Goal: Check status

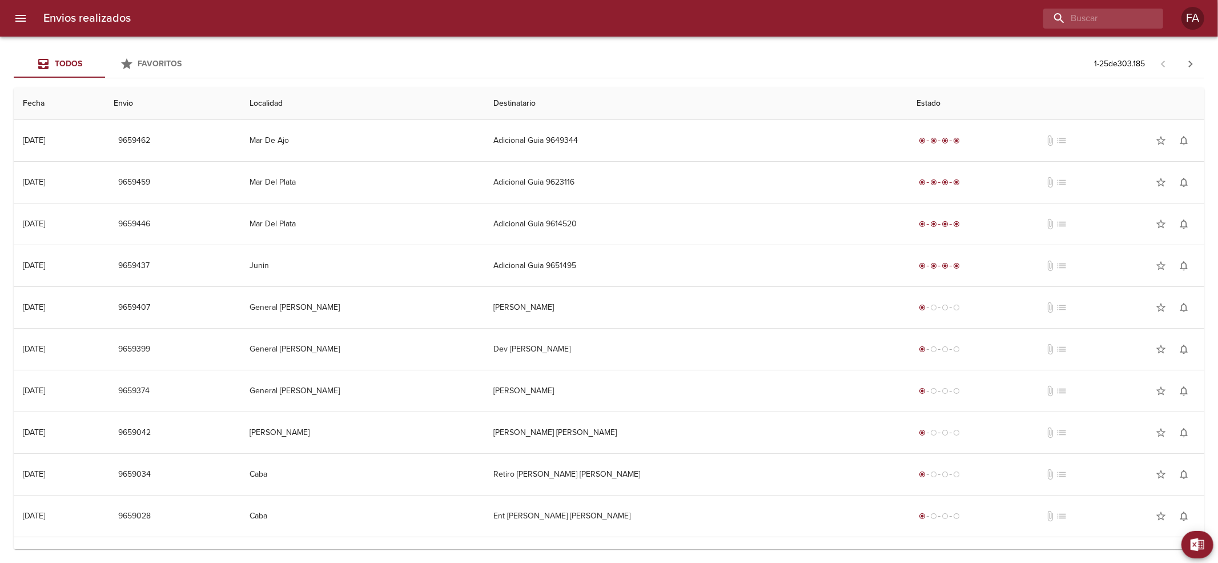
click at [1113, 12] on input "buscar" at bounding box center [1094, 19] width 101 height 20
paste input "[PERSON_NAME]"
type input "[PERSON_NAME]"
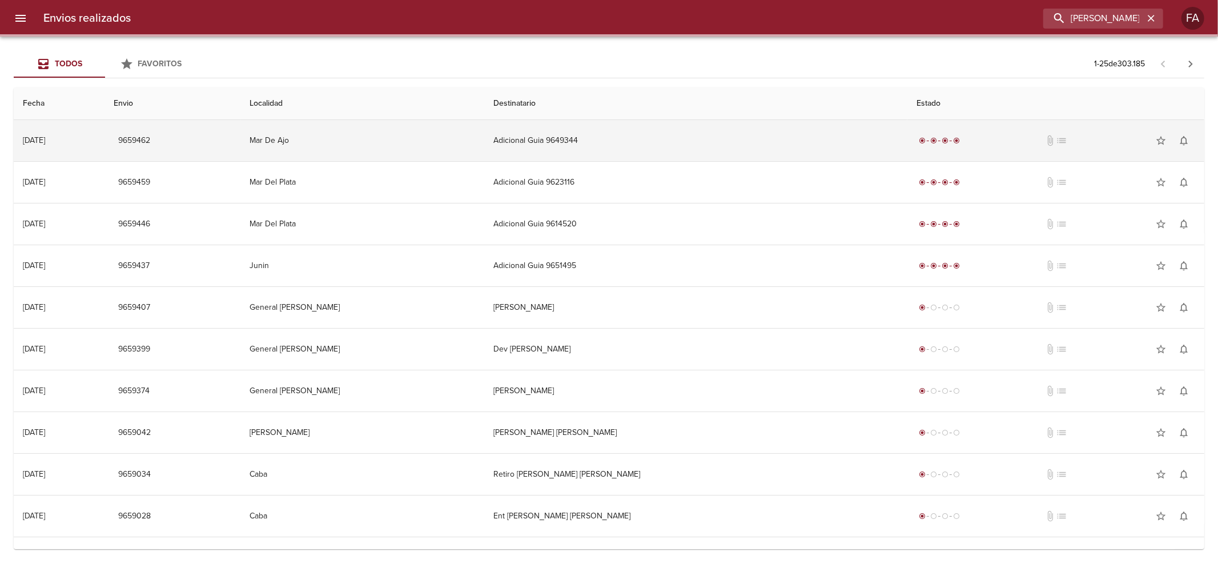
click at [691, 143] on td "Adicional Guia 9649344" at bounding box center [695, 140] width 423 height 41
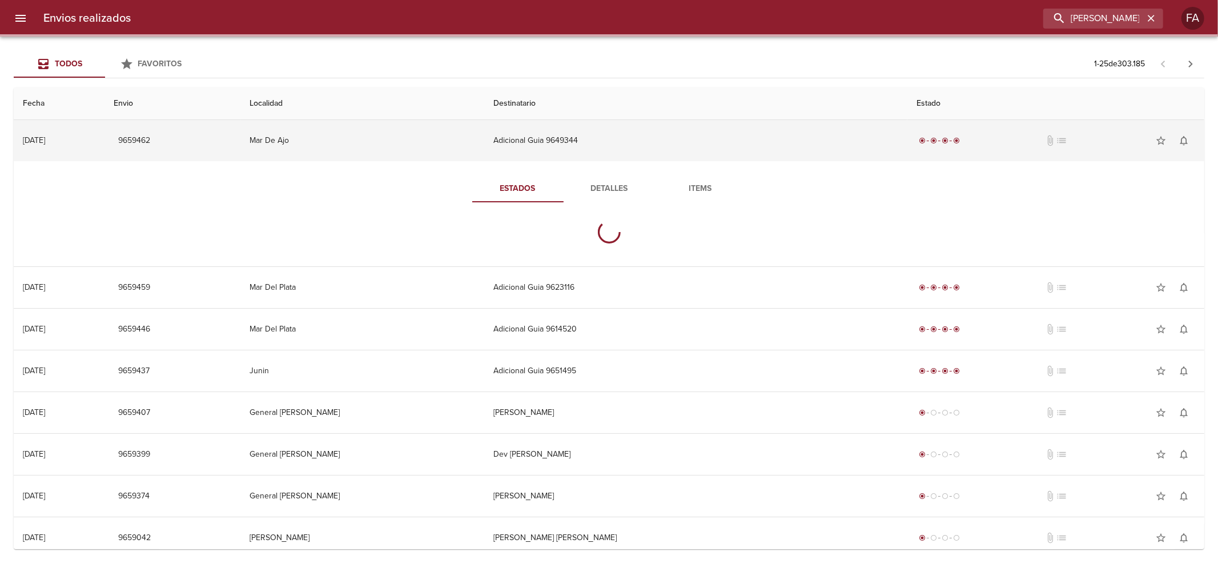
click at [691, 143] on td "Adicional Guia 9649344" at bounding box center [695, 140] width 423 height 41
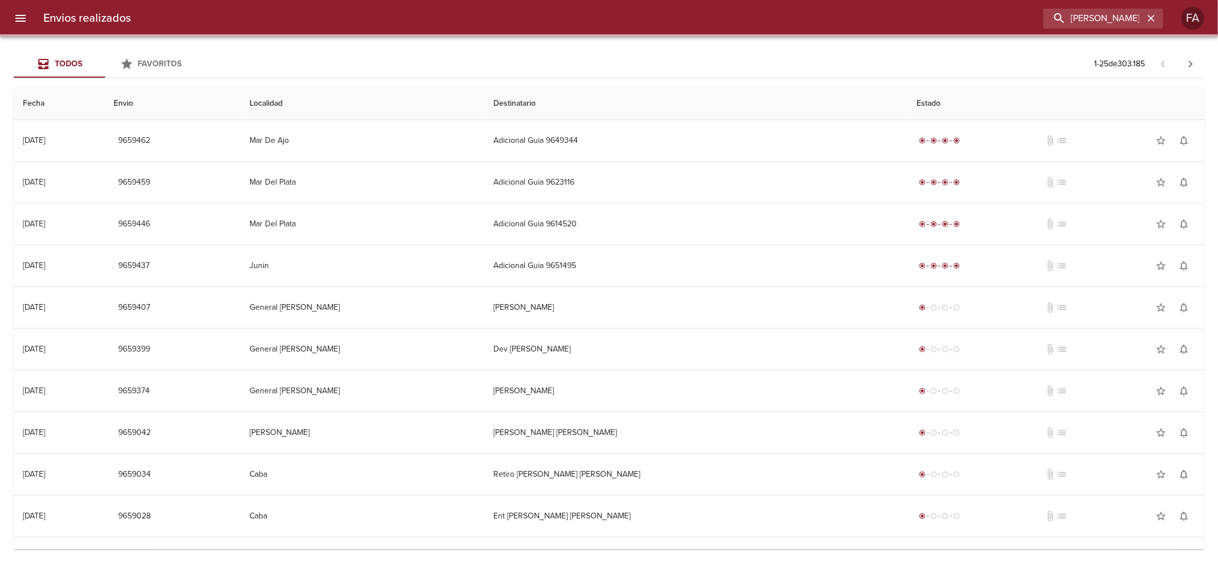
click at [702, 109] on th "Destinatario" at bounding box center [695, 103] width 423 height 33
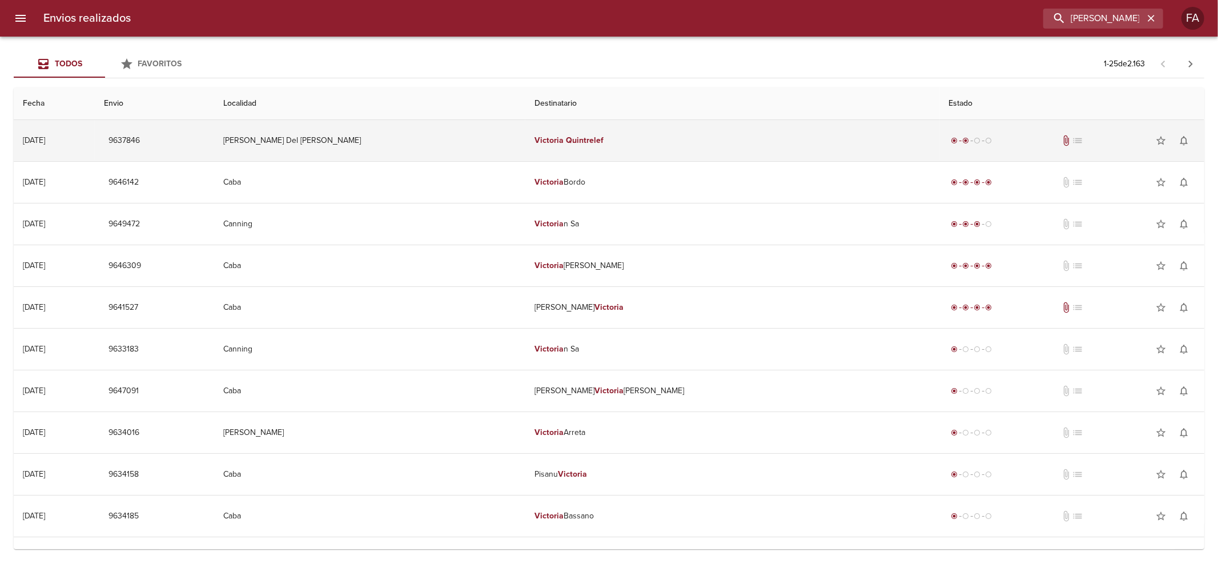
click at [705, 131] on td "[PERSON_NAME]" at bounding box center [733, 140] width 415 height 41
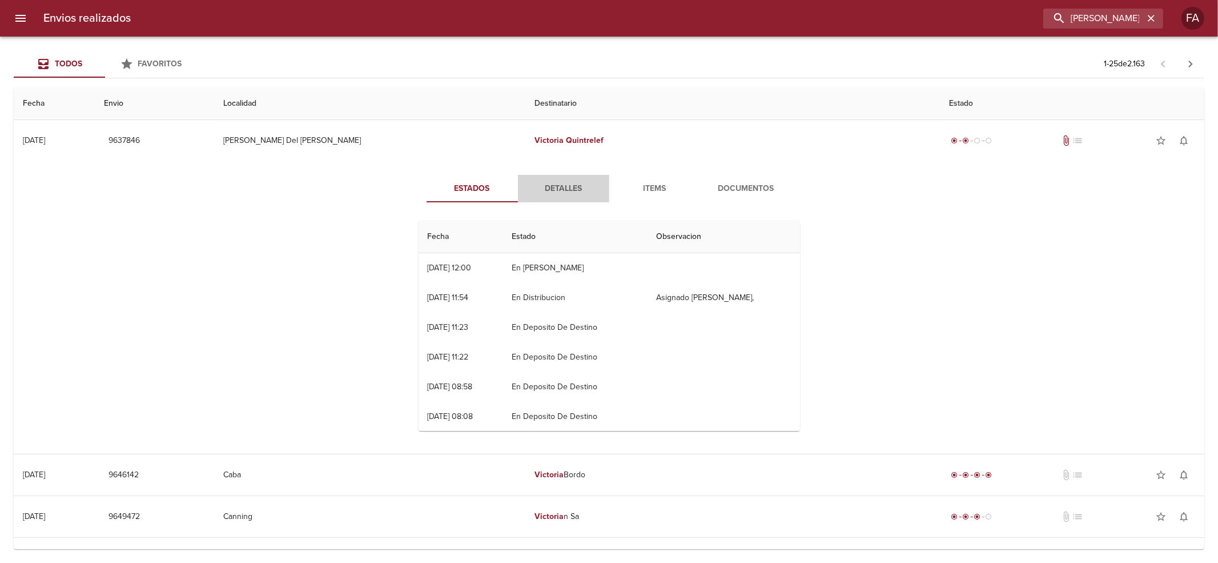
click at [551, 202] on button "Detalles" at bounding box center [563, 188] width 91 height 27
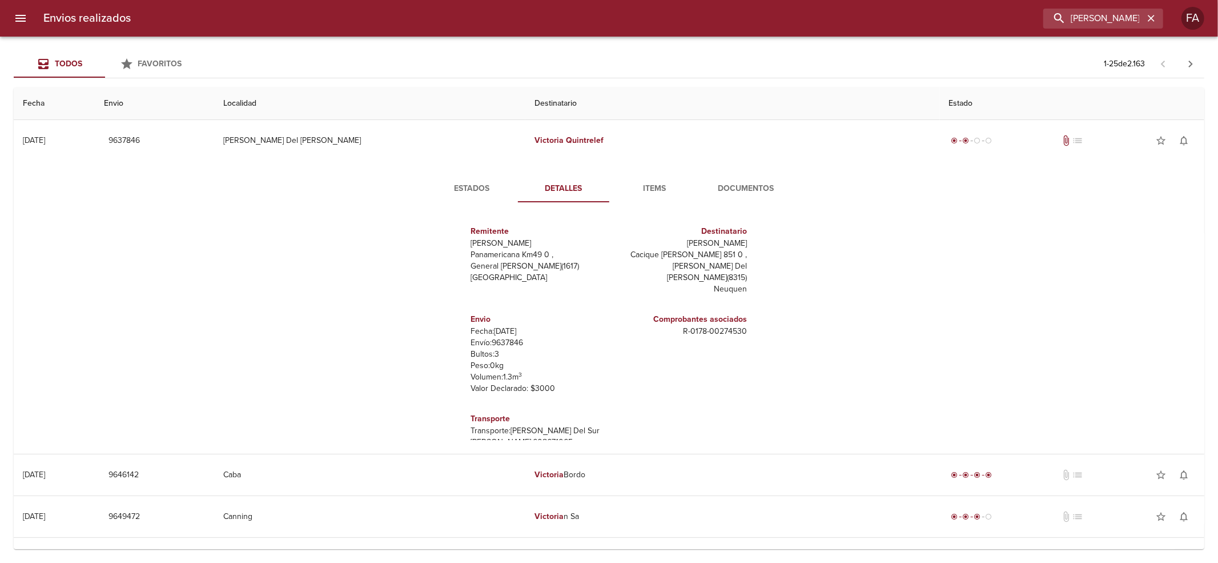
scroll to position [5, 0]
click at [478, 183] on span "Estados" at bounding box center [473, 189] width 78 height 14
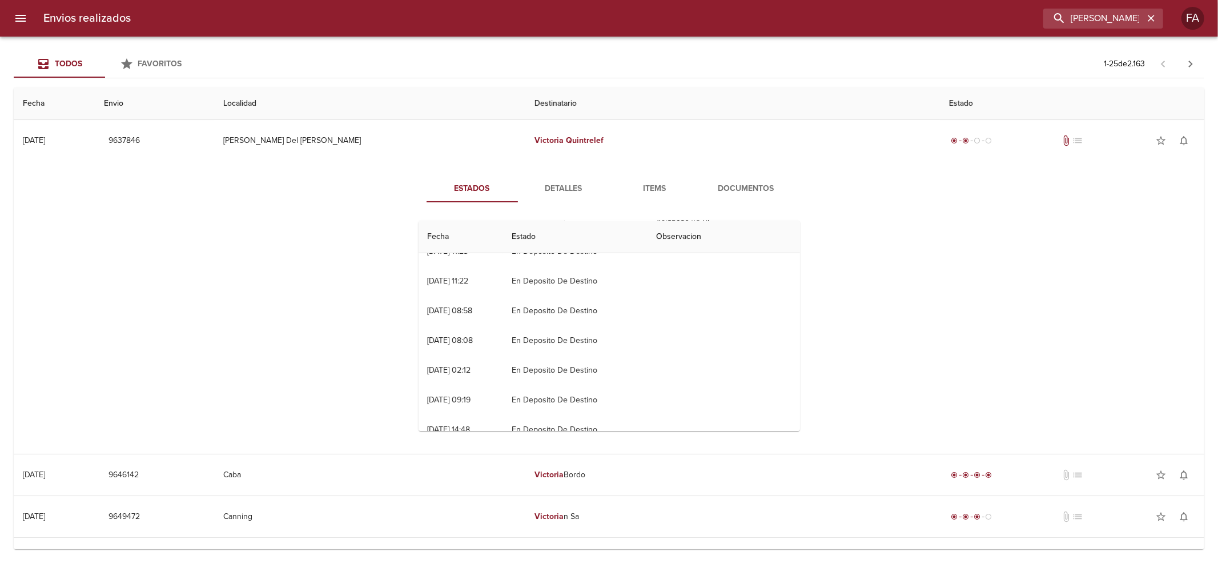
scroll to position [152, 0]
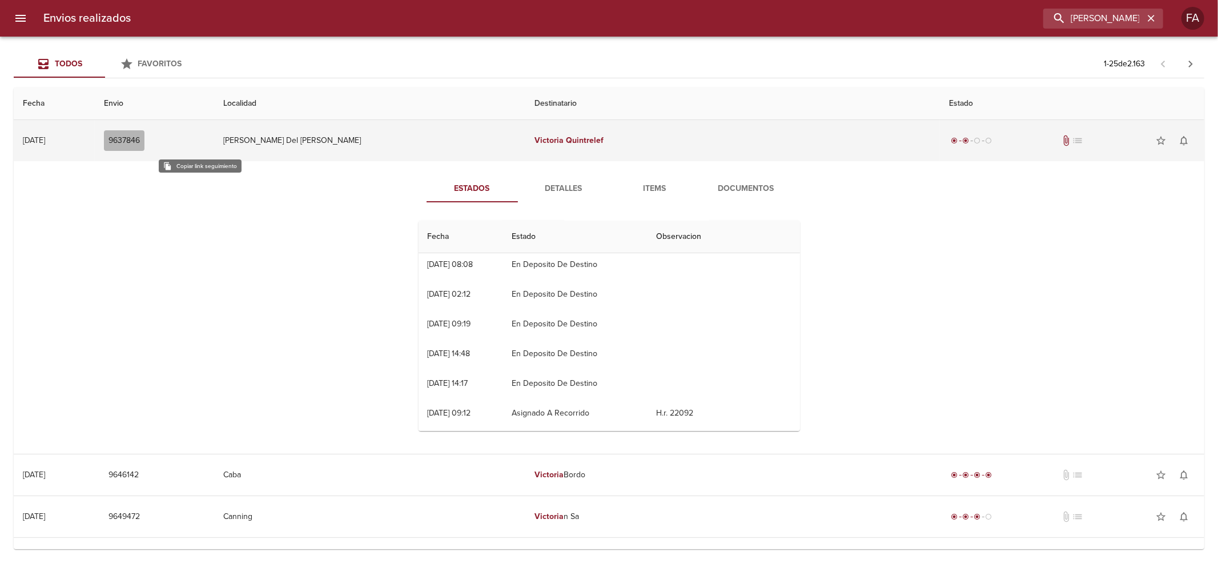
drag, startPoint x: 208, startPoint y: 142, endPoint x: 183, endPoint y: 137, distance: 25.7
click at [140, 142] on span "9637846" at bounding box center [124, 141] width 31 height 14
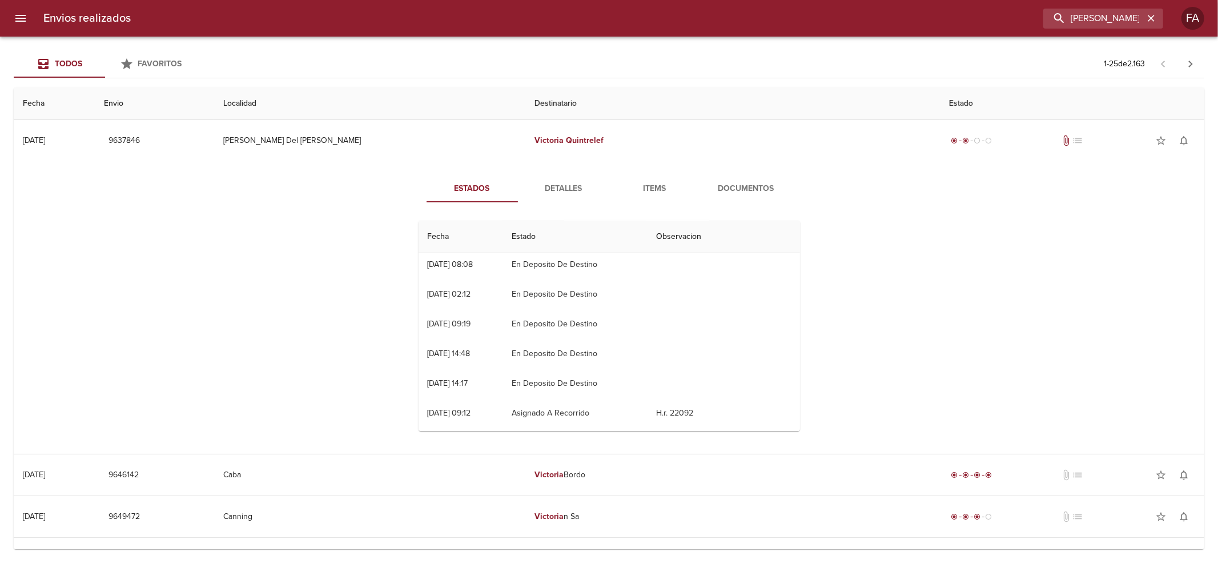
click at [520, 179] on button "Detalles" at bounding box center [563, 188] width 91 height 27
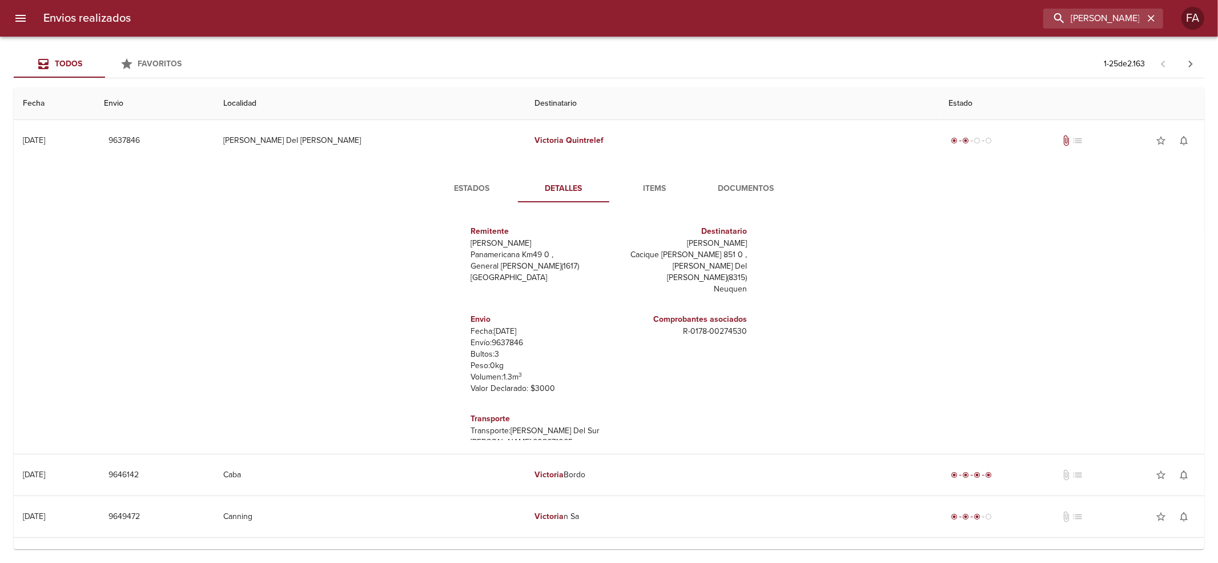
scroll to position [5, 0]
click at [479, 407] on h6 "Transporte" at bounding box center [538, 413] width 134 height 13
drag, startPoint x: 479, startPoint y: 398, endPoint x: 502, endPoint y: 423, distance: 34.4
click at [502, 423] on div "Transporte Transporte: [PERSON_NAME] Del Sur [PERSON_NAME]: 608671065" at bounding box center [538, 425] width 134 height 45
copy div "Transporte Transporte: [PERSON_NAME] Del Sur [PERSON_NAME]: 608671065"
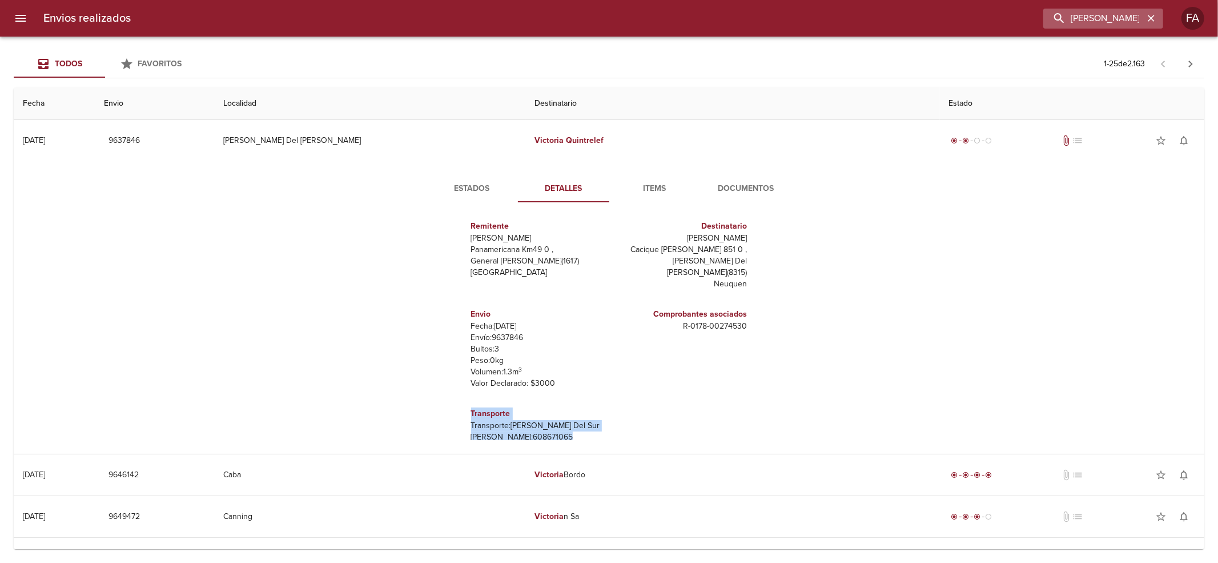
click at [1145, 14] on button "button" at bounding box center [1151, 18] width 15 height 15
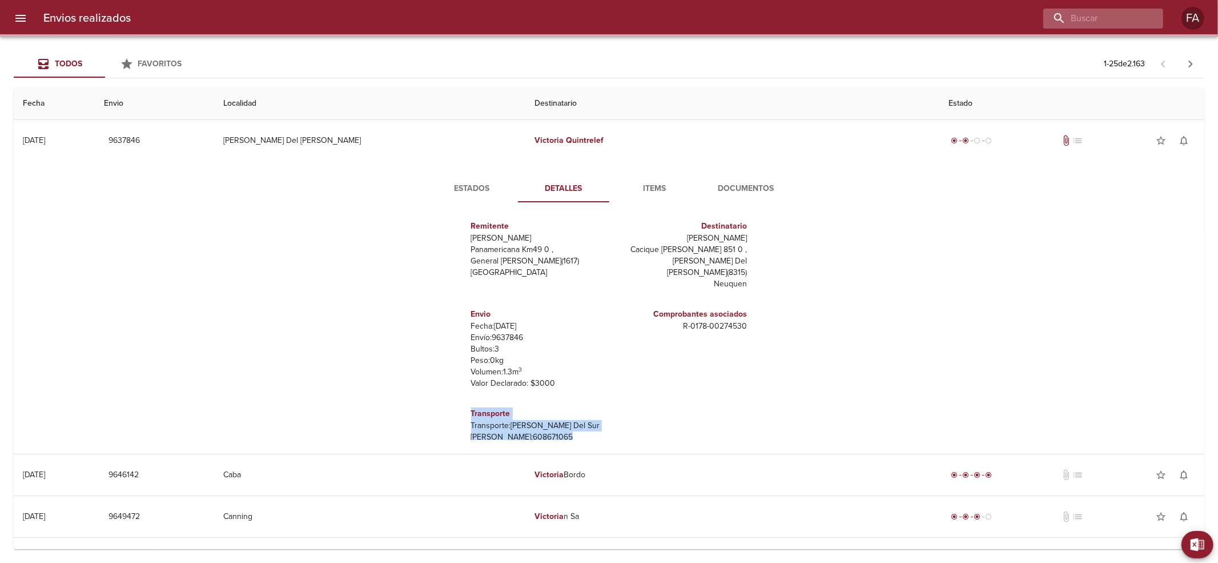
click at [1145, 14] on div at bounding box center [1104, 19] width 120 height 20
paste input "[PERSON_NAME]"
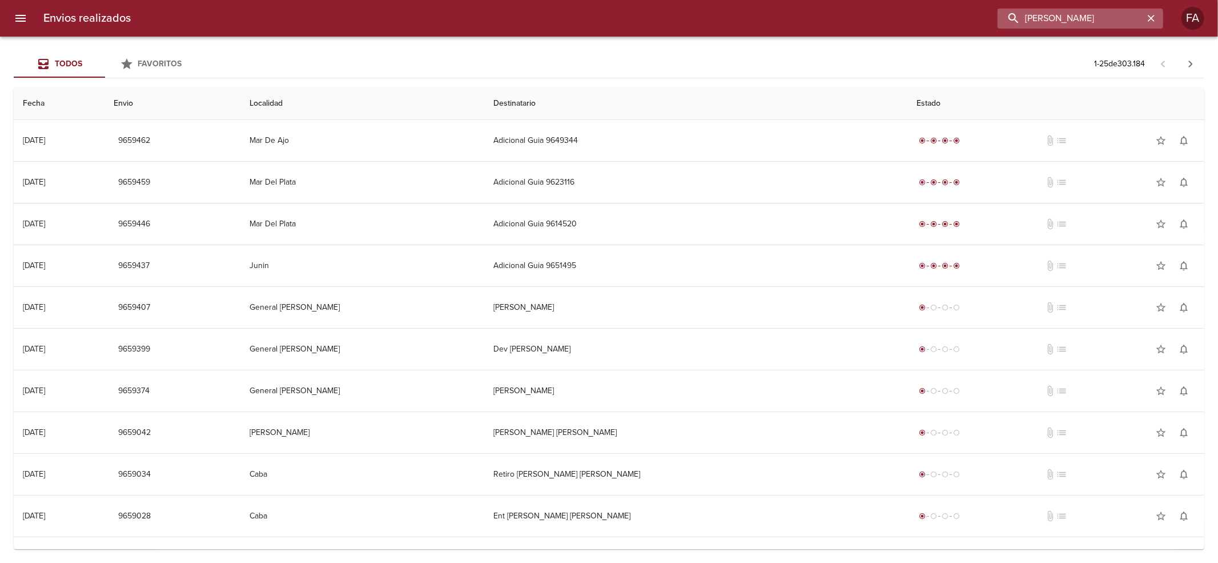
scroll to position [0, 0]
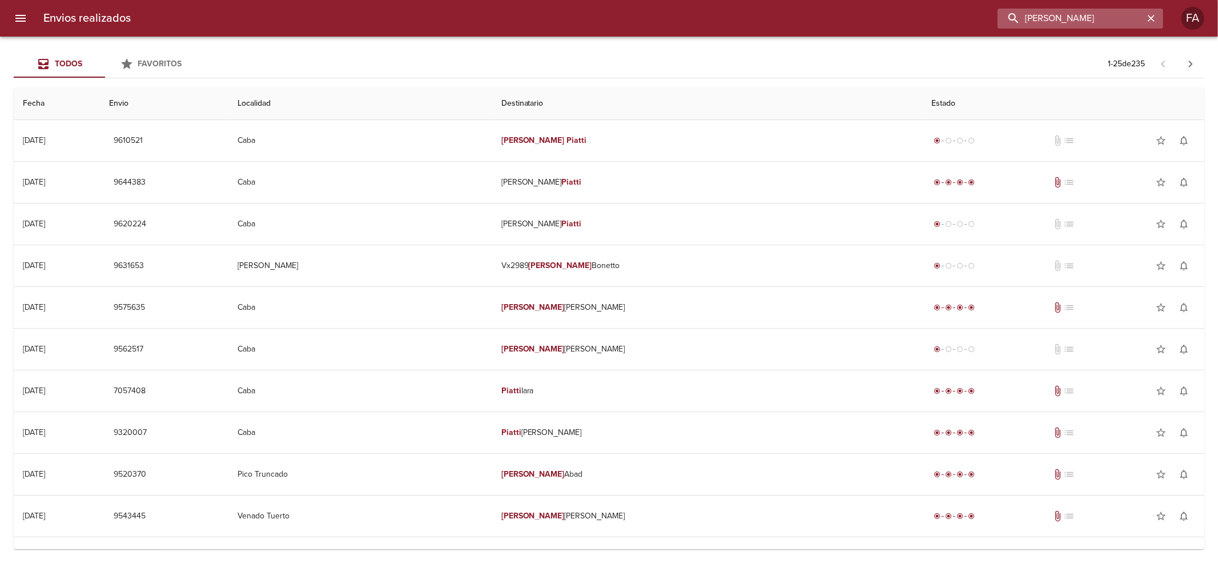
click at [1075, 17] on input "[PERSON_NAME]" at bounding box center [1071, 19] width 146 height 20
drag, startPoint x: 1075, startPoint y: 17, endPoint x: 624, endPoint y: 71, distance: 454.6
click at [629, 0] on div "Envios realizados [PERSON_NAME] FA Todos Favoritos 1 - 25 de 235 Fecha Envio Lo…" at bounding box center [609, 0] width 1218 height 0
paste input "[PERSON_NAME] ML"
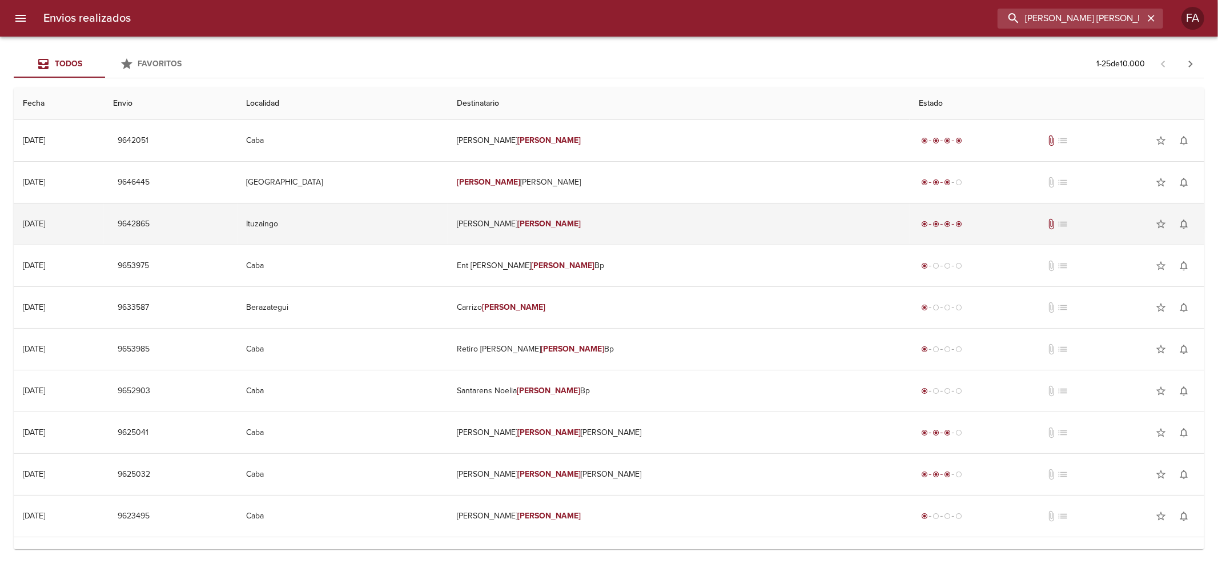
type input "[PERSON_NAME] [PERSON_NAME] BAR"
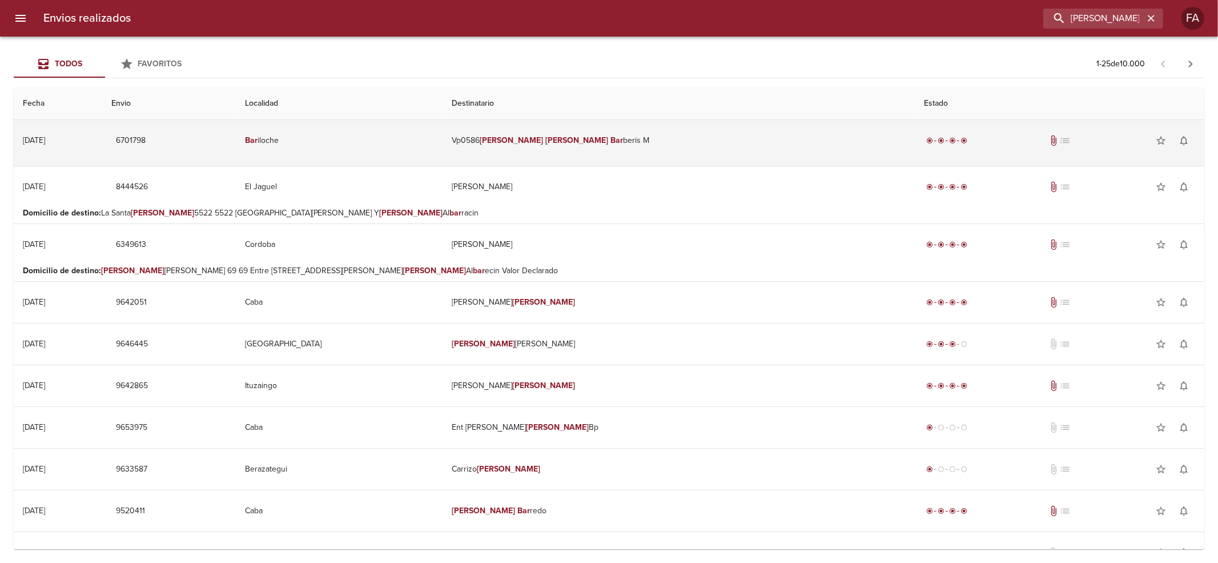
click at [443, 136] on td "Bar iloche" at bounding box center [339, 140] width 207 height 41
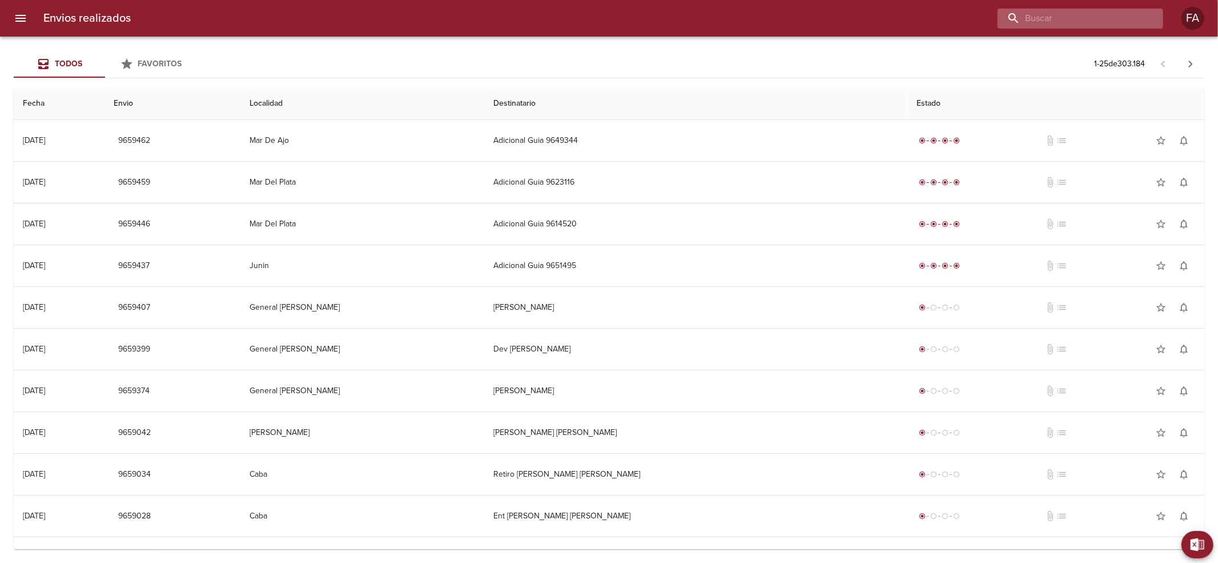
paste input "[PERSON_NAME] ML"
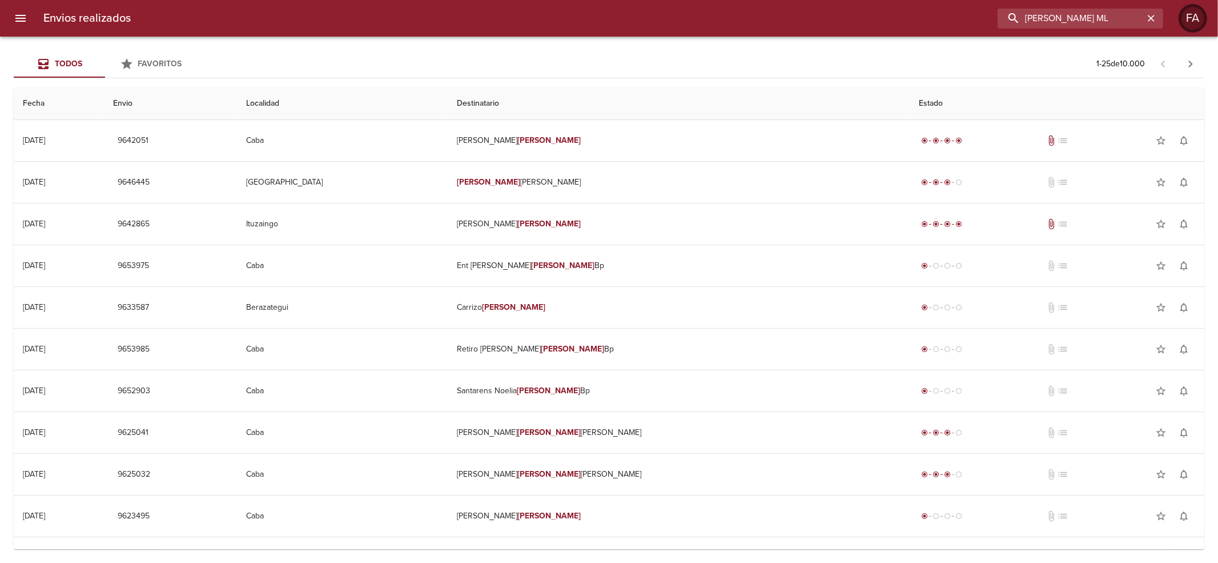
scroll to position [0, 5]
drag, startPoint x: 1138, startPoint y: 26, endPoint x: 1184, endPoint y: 29, distance: 46.4
click at [1184, 29] on div "Envios realizados PAULA MARIA BARDAVID ML FA" at bounding box center [609, 18] width 1218 height 37
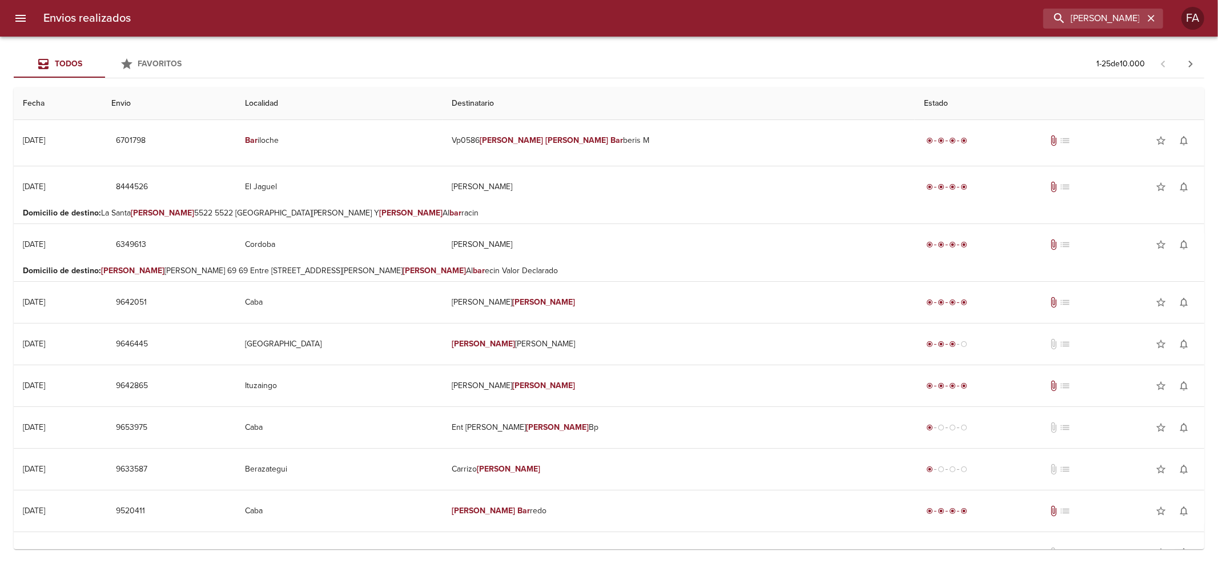
click at [1122, 29] on div "Envios realizados PAULA MARIA BAR FA" at bounding box center [609, 18] width 1218 height 37
click at [1123, 14] on input "[PERSON_NAME] [PERSON_NAME] BAR" at bounding box center [1071, 19] width 146 height 20
paste input "OLIVERA LOURDES"
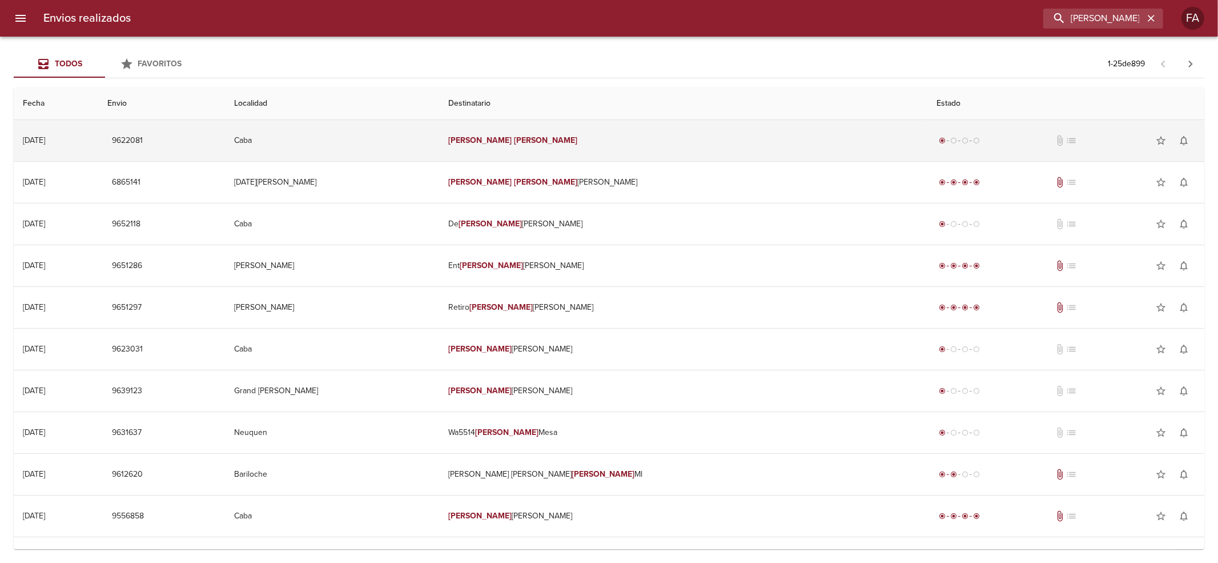
click at [716, 151] on td "Olivera Lourdes" at bounding box center [683, 140] width 488 height 41
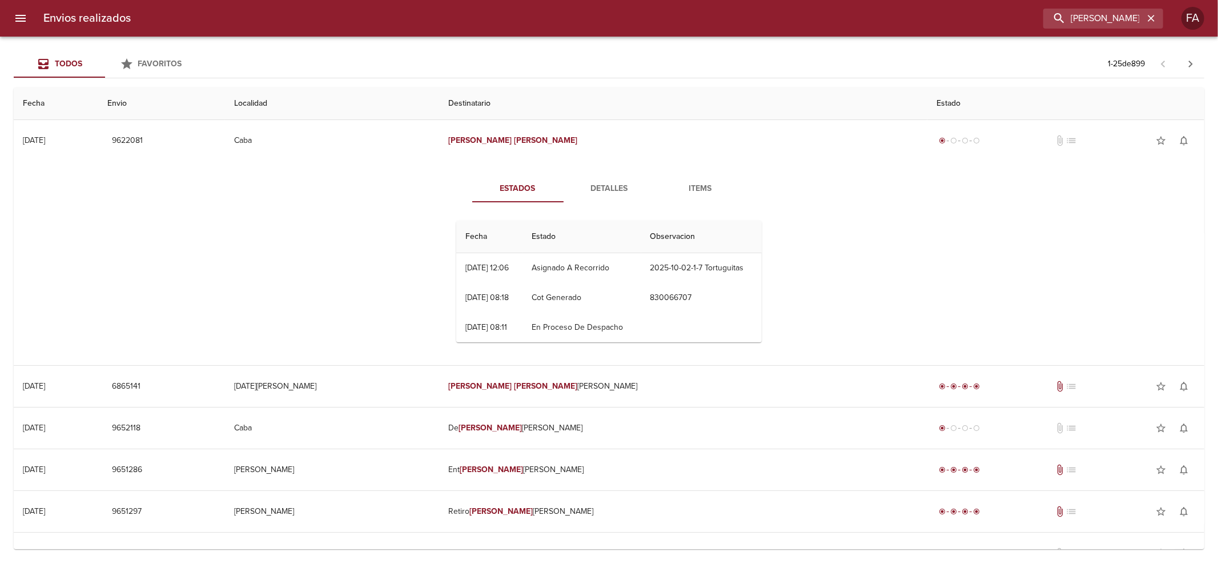
click at [1142, 39] on div "Todos Favoritos 1 - 25 de 899 Fecha Envio Localidad Destinatario Estado 30/09/2…" at bounding box center [609, 300] width 1218 height 526
click at [1120, 18] on input "OLIVERA LOURDES" at bounding box center [1071, 19] width 146 height 20
paste input "CZESLI JAVIER FERNANDO"
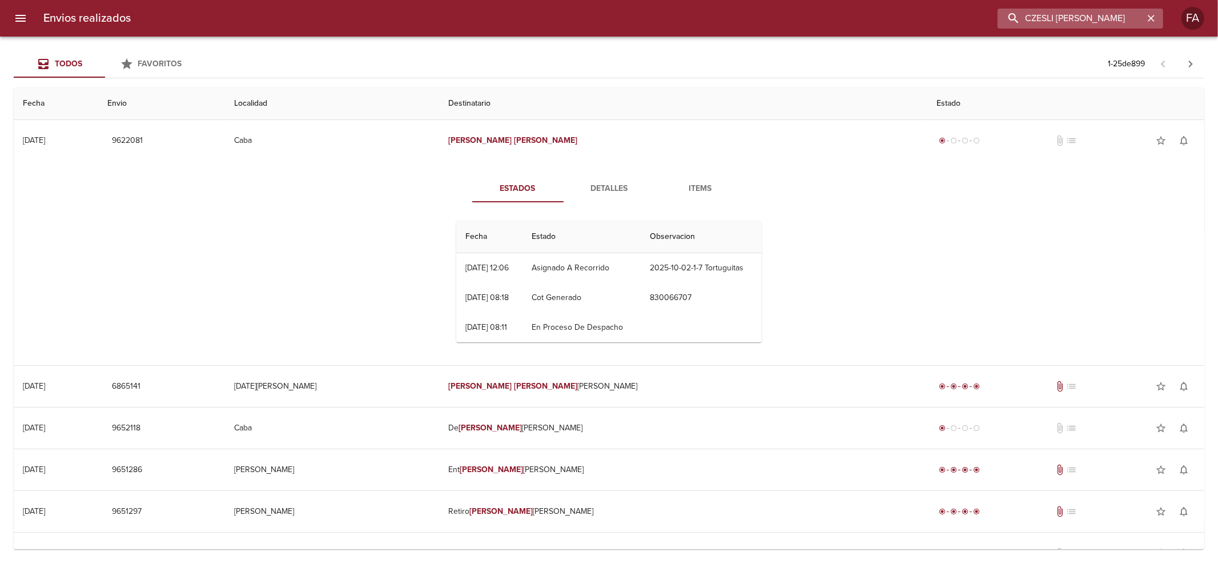
type input "CZESLI JAVIER FERNANDO"
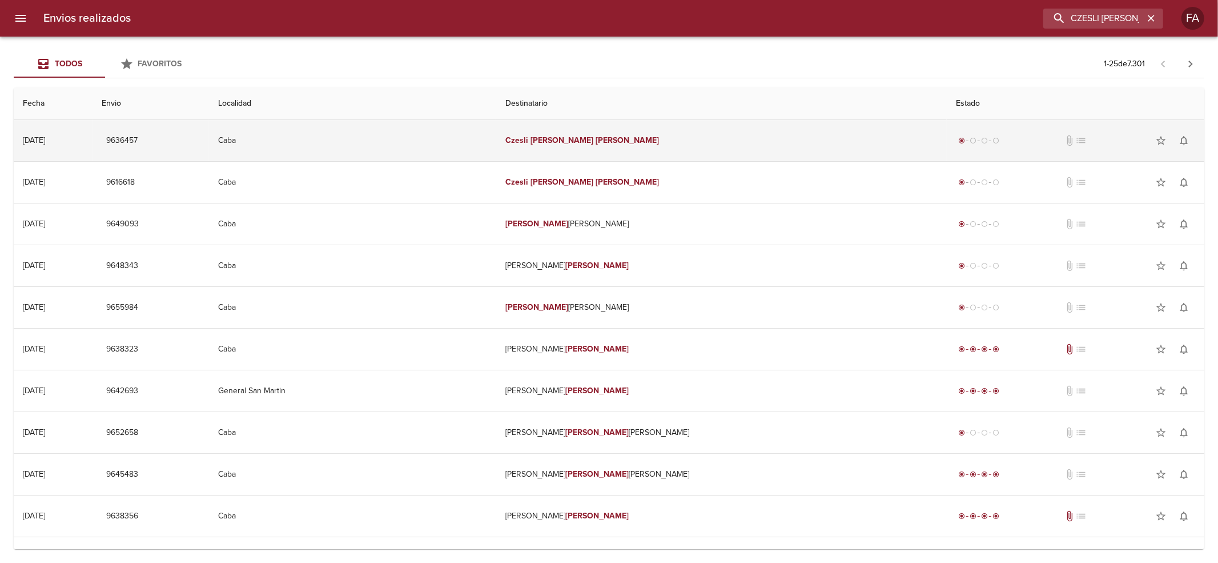
click at [640, 135] on em "Fernando" at bounding box center [627, 140] width 63 height 10
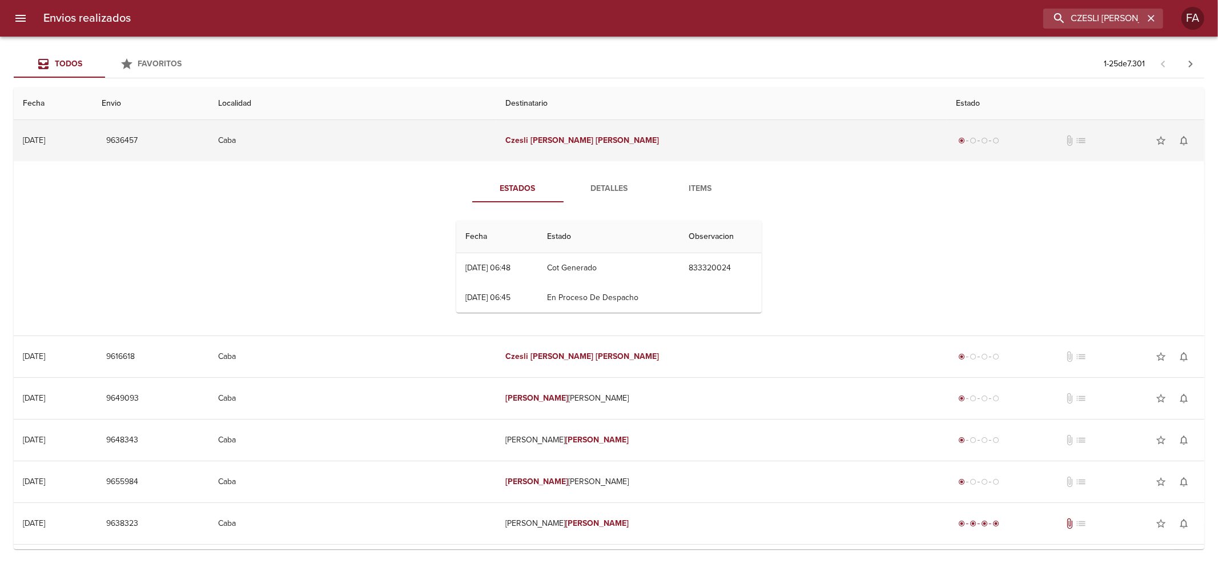
click at [640, 135] on em "Fernando" at bounding box center [627, 140] width 63 height 10
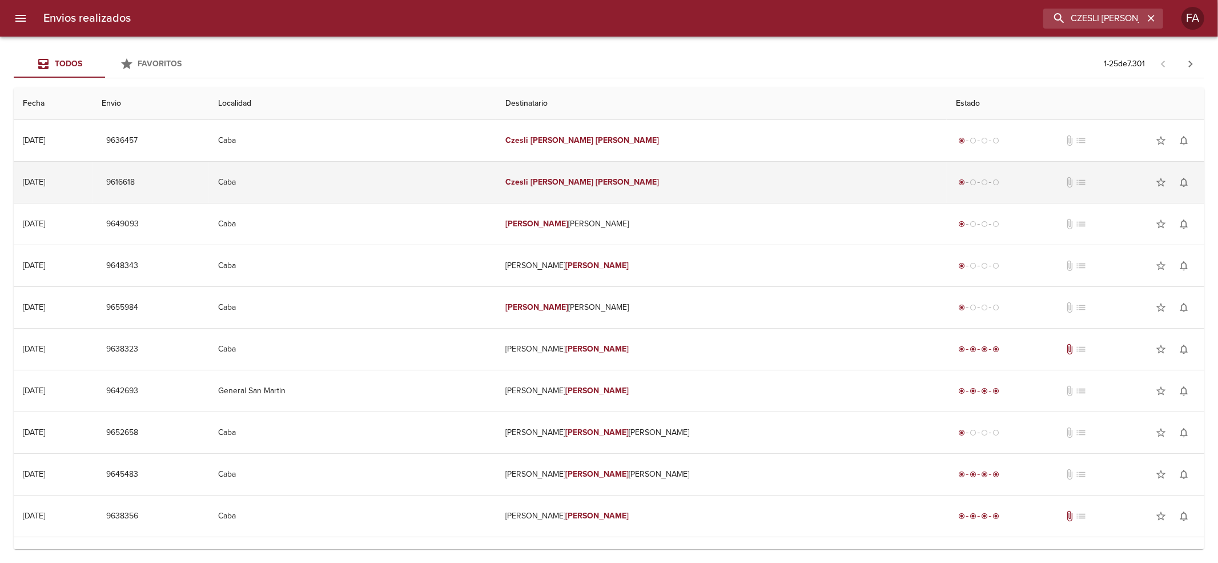
click at [631, 198] on td "Czesli Javier Fernando" at bounding box center [721, 182] width 451 height 41
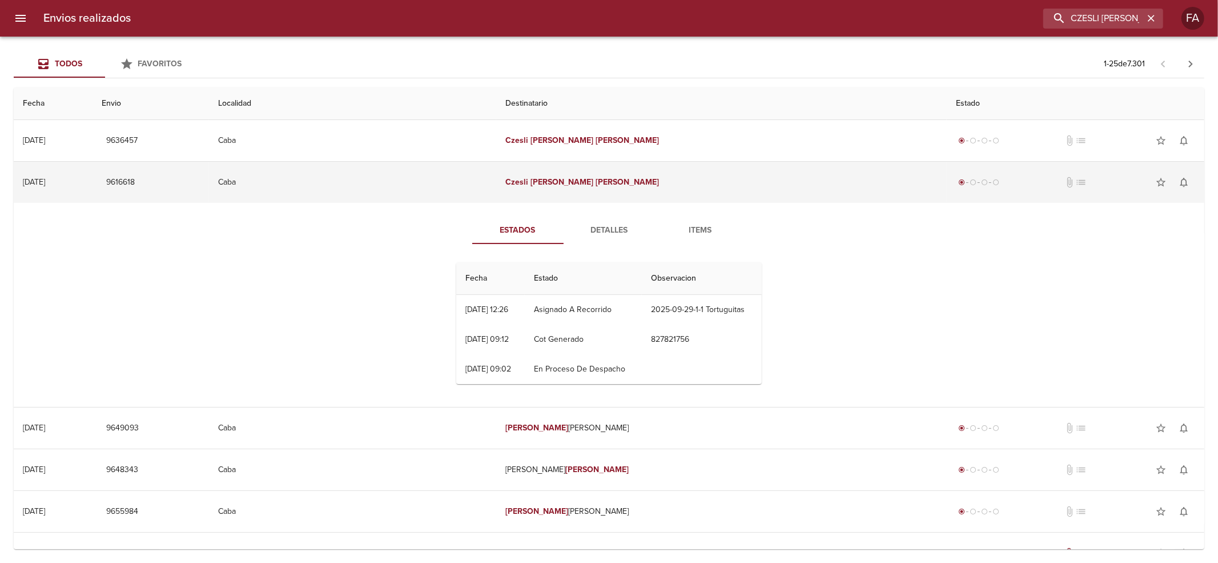
click at [631, 198] on td "Czesli Javier Fernando" at bounding box center [721, 182] width 451 height 41
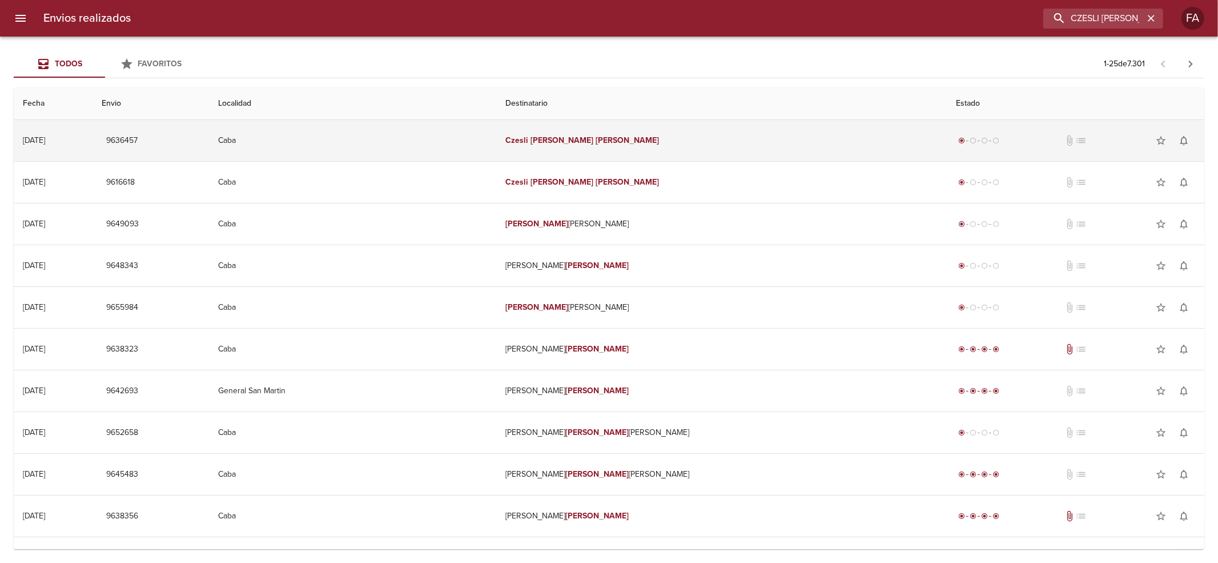
click at [727, 144] on td "Czesli Javier Fernando" at bounding box center [721, 140] width 451 height 41
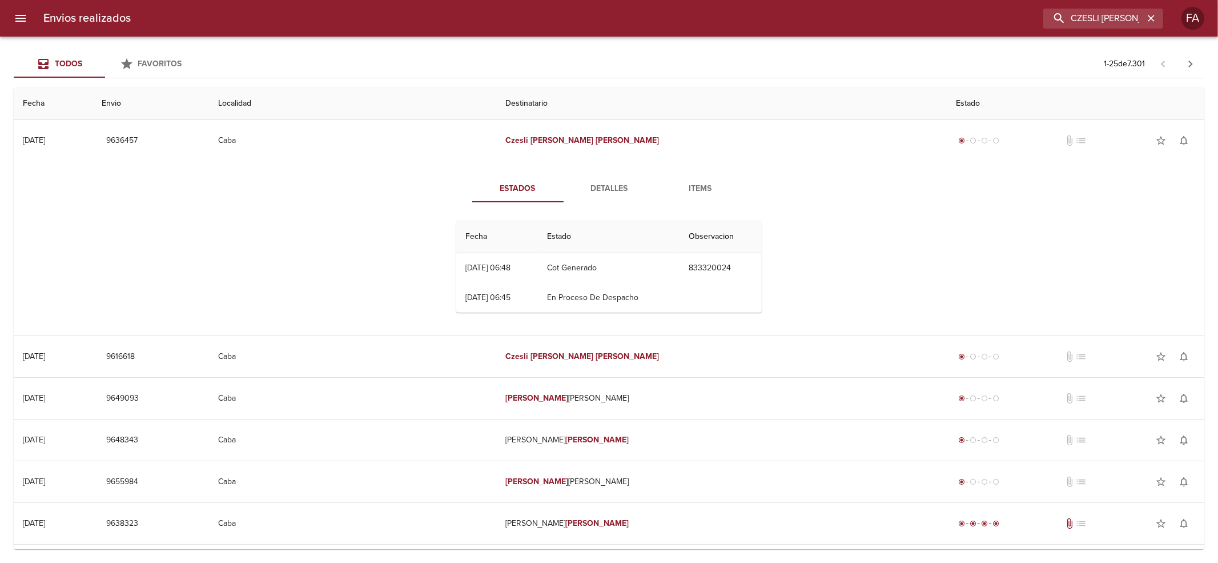
click at [616, 187] on span "Detalles" at bounding box center [610, 189] width 78 height 14
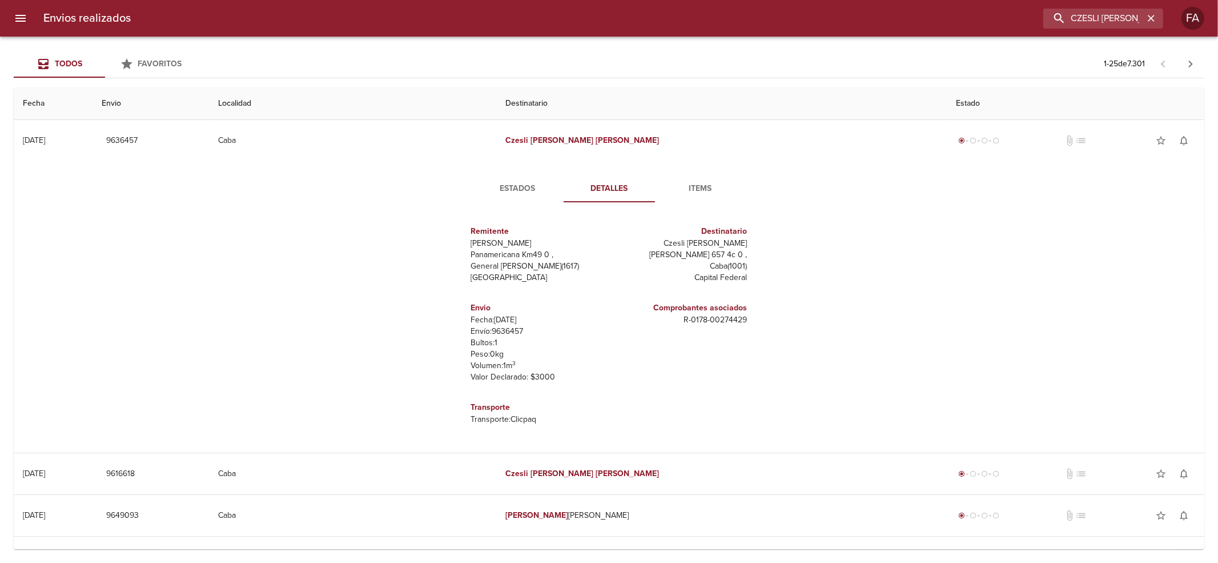
click at [501, 330] on p "Envío: 9636457" at bounding box center [538, 331] width 134 height 11
drag, startPoint x: 501, startPoint y: 330, endPoint x: 478, endPoint y: 331, distance: 22.9
click at [478, 331] on p "Envío: 9636457" at bounding box center [538, 331] width 134 height 11
copy p "Envío: 9636457"
